Goal: Information Seeking & Learning: Check status

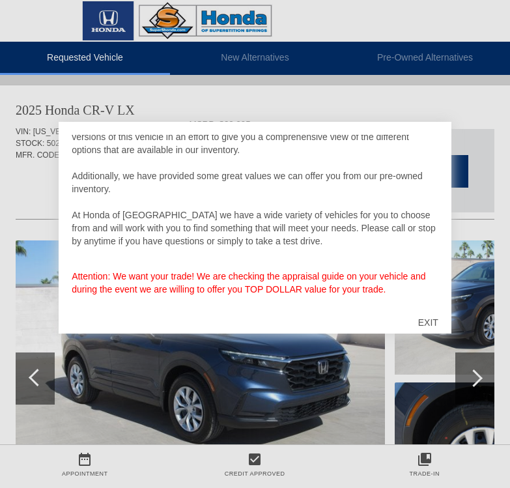
scroll to position [70, 0]
click at [429, 322] on div "EXIT" at bounding box center [428, 322] width 46 height 39
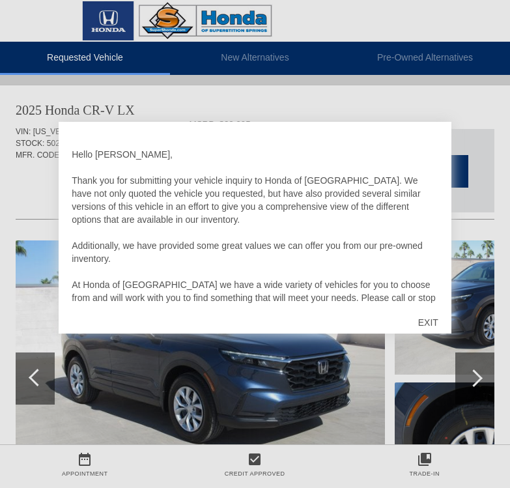
click at [428, 317] on div "EXIT" at bounding box center [428, 322] width 46 height 39
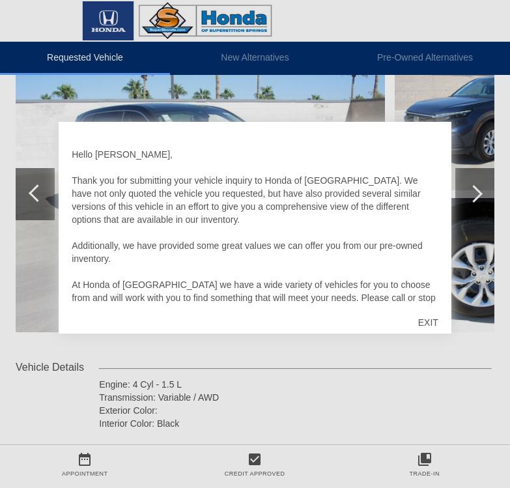
scroll to position [196, 0]
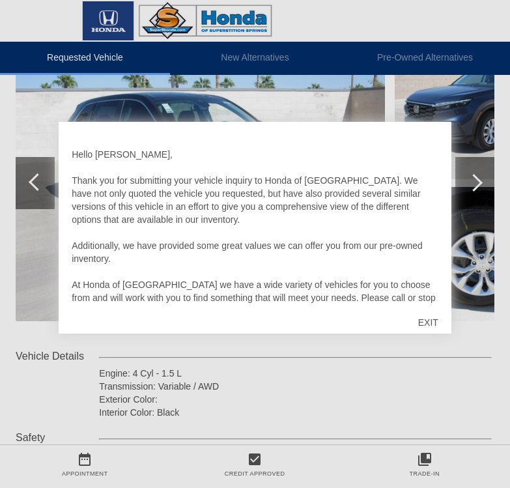
click at [431, 327] on div "EXIT" at bounding box center [428, 322] width 46 height 39
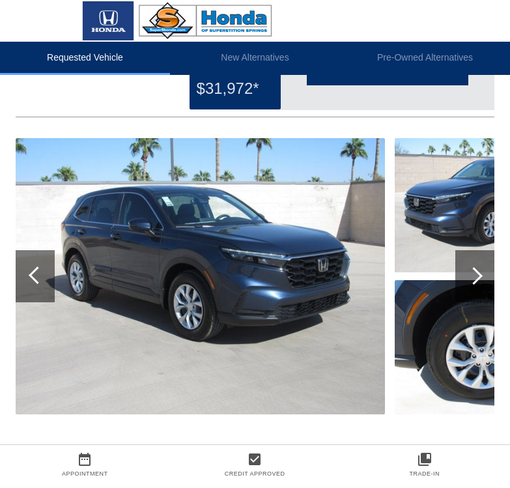
scroll to position [0, 0]
